Goal: Information Seeking & Learning: Learn about a topic

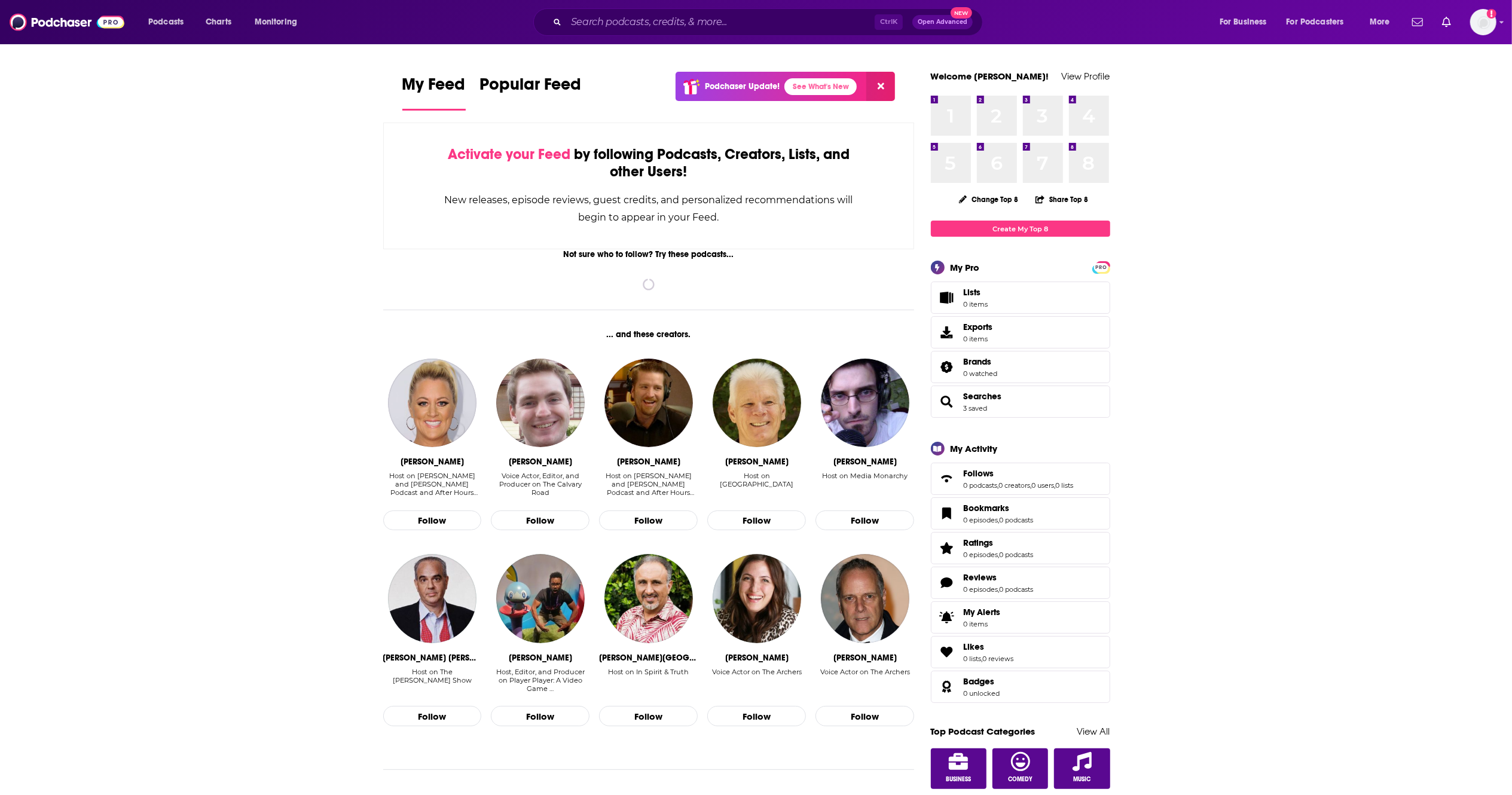
click at [587, 24] on input "Search podcasts, credits, & more..." at bounding box center [720, 22] width 308 height 19
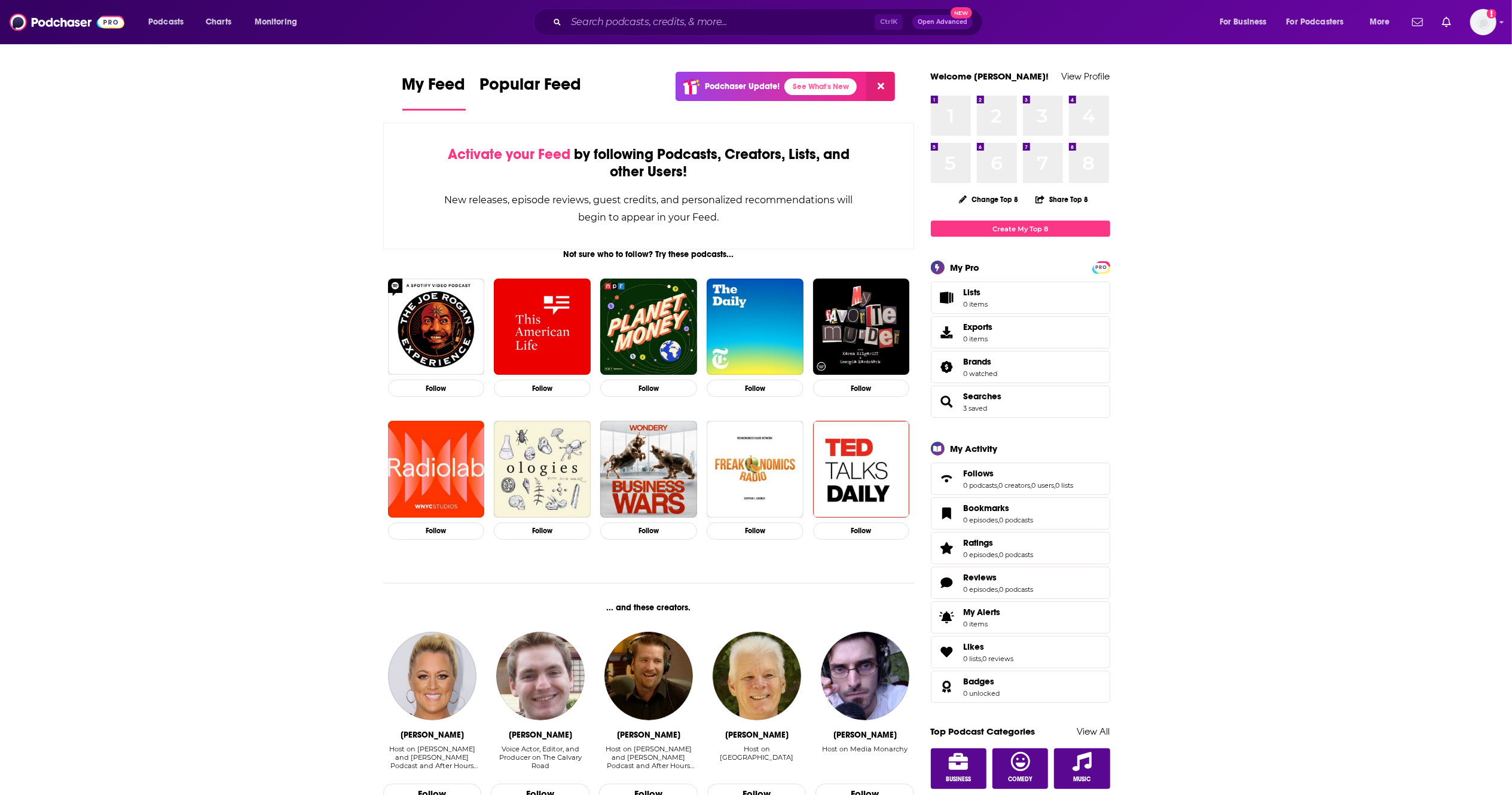
click at [588, 18] on input "Search podcasts, credits, & more..." at bounding box center [720, 22] width 308 height 19
click at [591, 20] on input "Search podcasts, credits, & more..." at bounding box center [720, 22] width 308 height 19
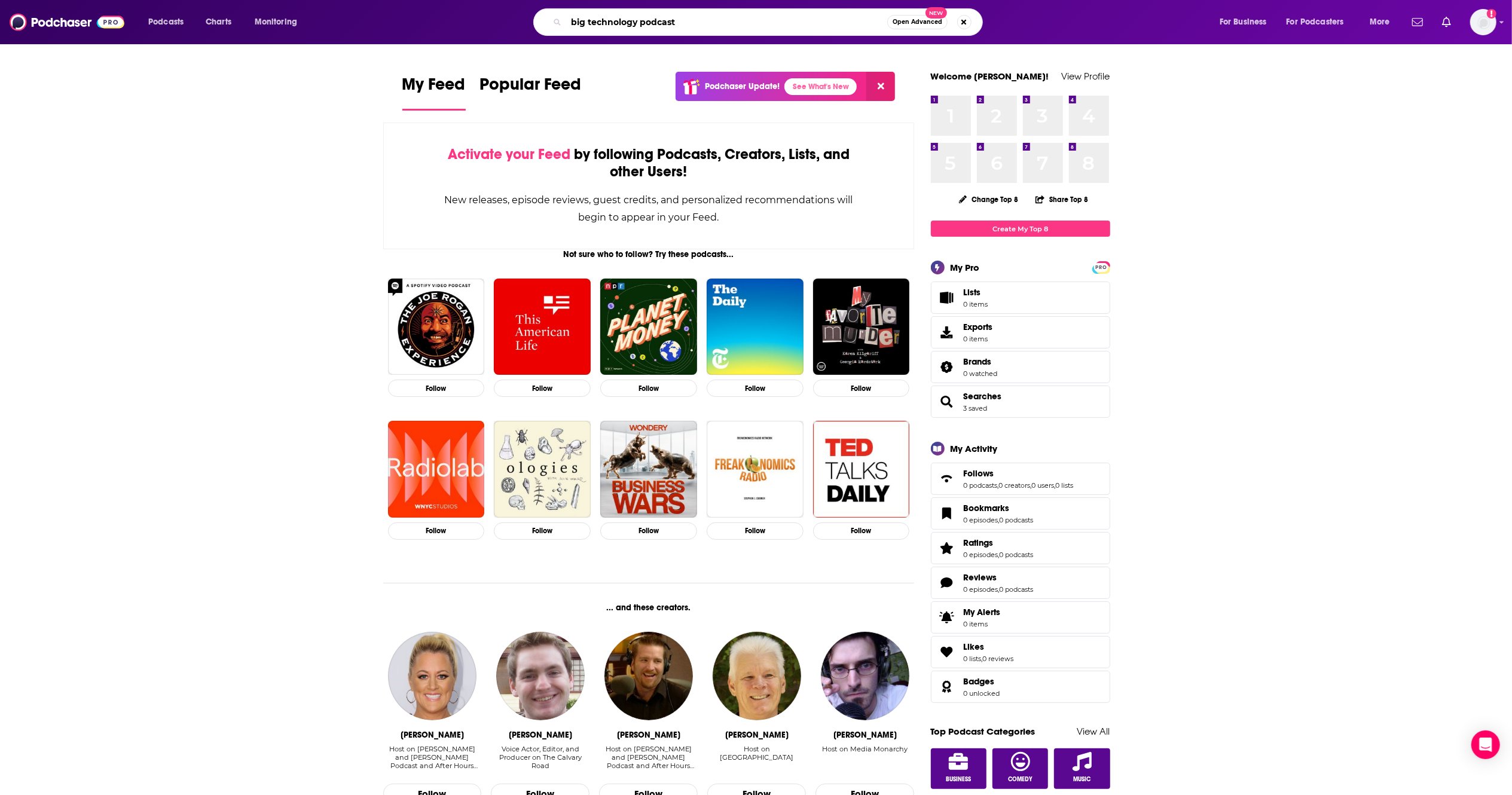
type input "big technology podcast"
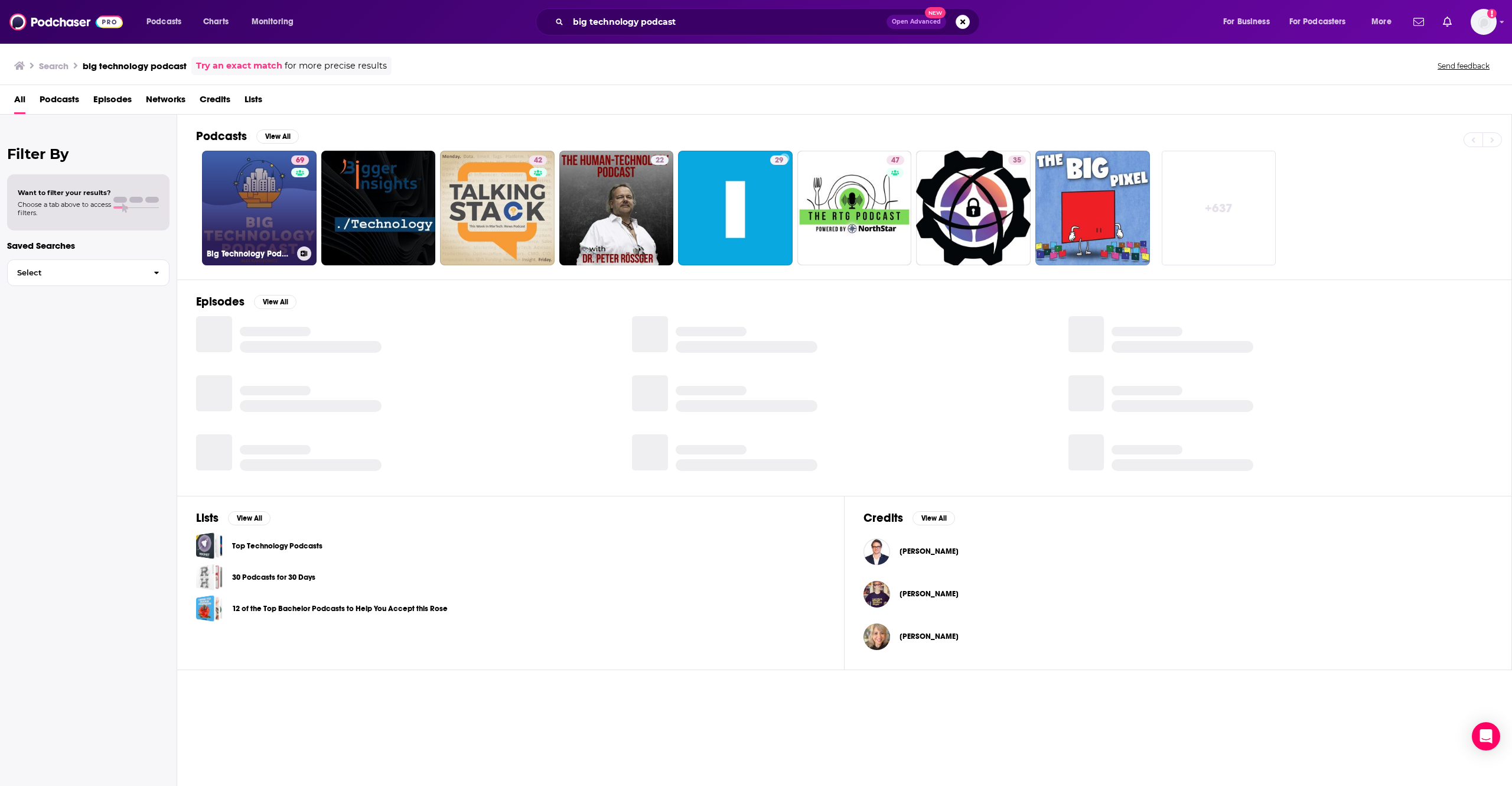
click at [282, 228] on link "69 Big Technology Podcast" at bounding box center [259, 208] width 114 height 114
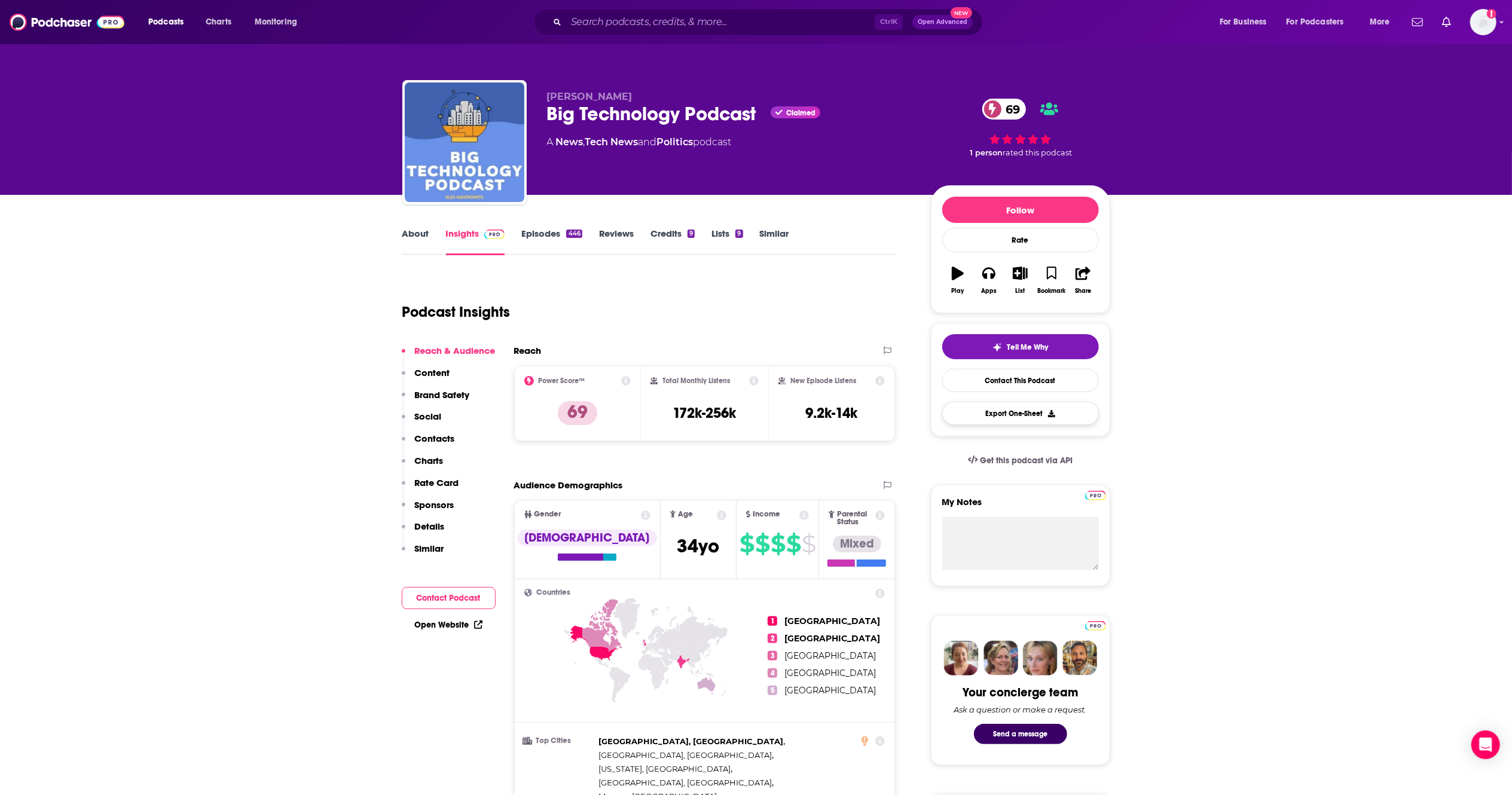
scroll to position [237, 0]
